Goal: Obtain resource: Obtain resource

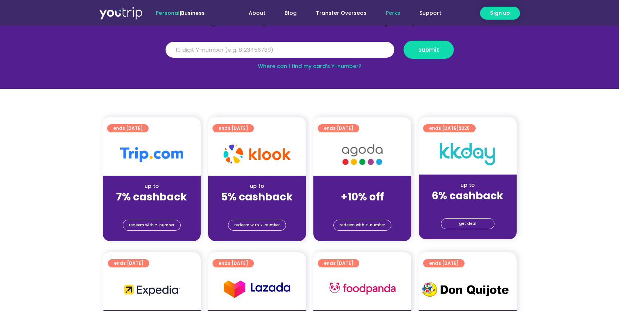
click at [167, 206] on div "(for stays only)" at bounding box center [152, 207] width 86 height 8
click at [144, 225] on span "redeem with Y-number" at bounding box center [151, 225] width 45 height 10
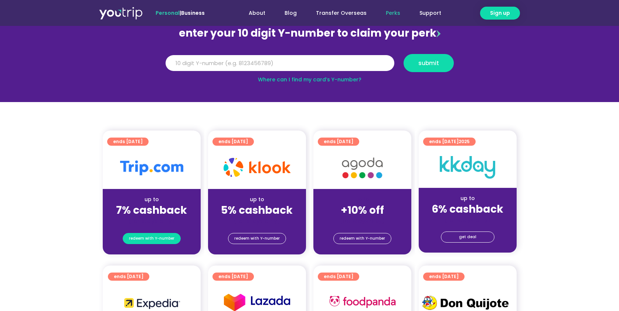
scroll to position [81, 0]
click at [283, 62] on input "Y Number" at bounding box center [279, 63] width 229 height 16
type input "8179466351"
click at [403, 54] on button "submit" at bounding box center [428, 63] width 50 height 18
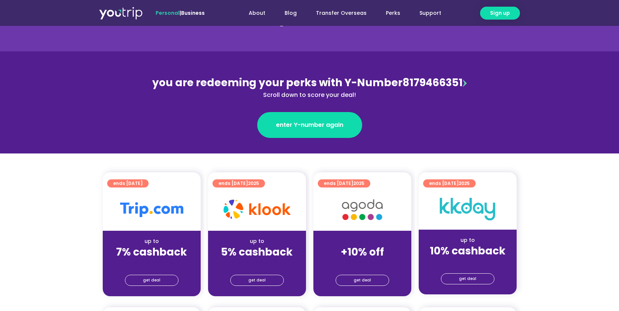
scroll to position [57, 0]
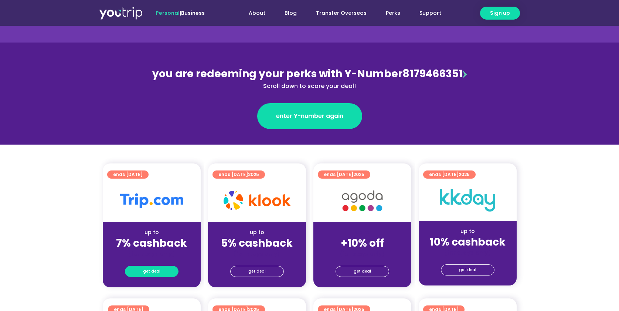
click at [165, 271] on link "get deal" at bounding box center [152, 271] width 54 height 11
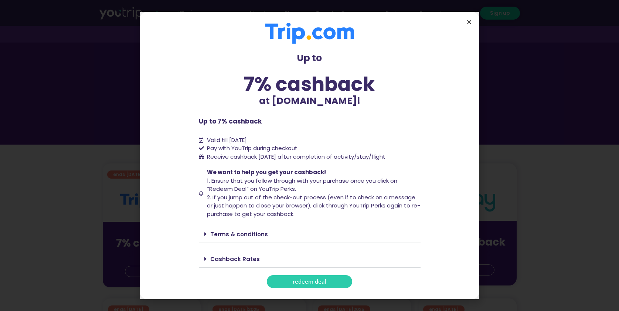
click at [468, 20] on icon "Close" at bounding box center [469, 22] width 6 height 6
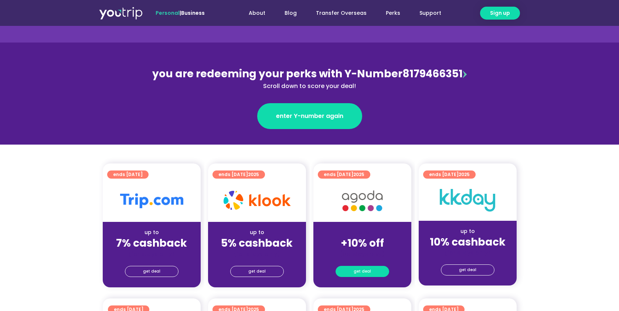
click at [371, 270] on link "get deal" at bounding box center [362, 271] width 54 height 11
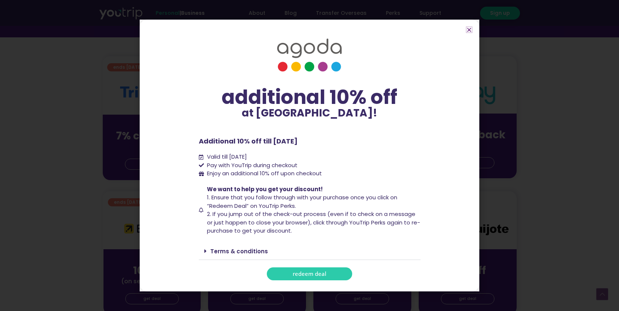
scroll to position [151, 0]
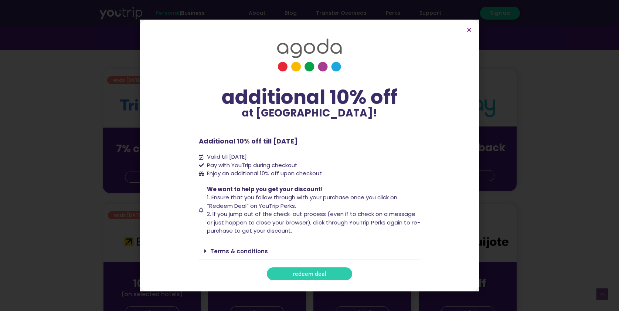
click at [310, 274] on span "redeem deal" at bounding box center [309, 274] width 34 height 6
